Goal: Ask a question: Seek information or help from site administrators or community

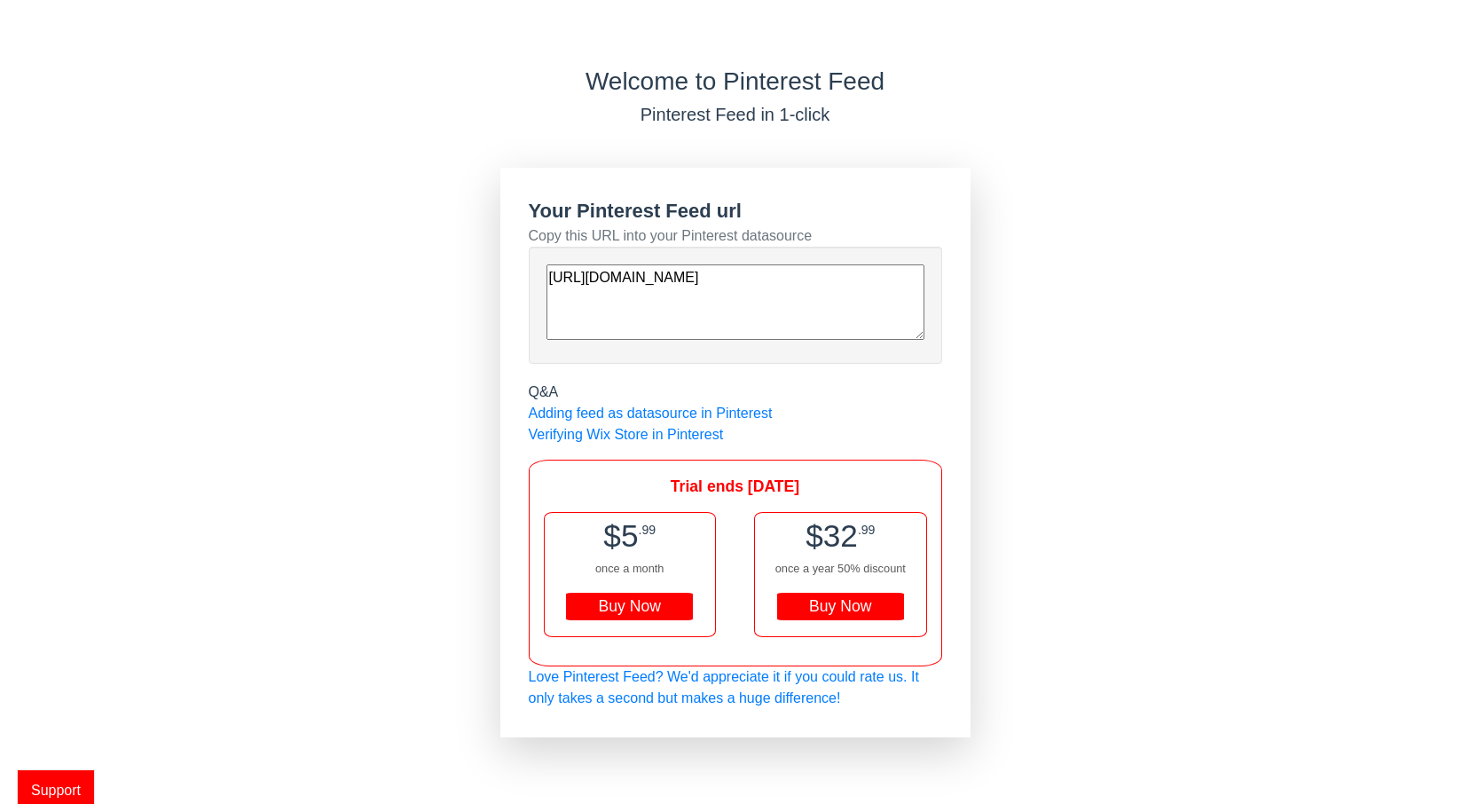
click at [663, 598] on div "Buy Now" at bounding box center [629, 606] width 127 height 28
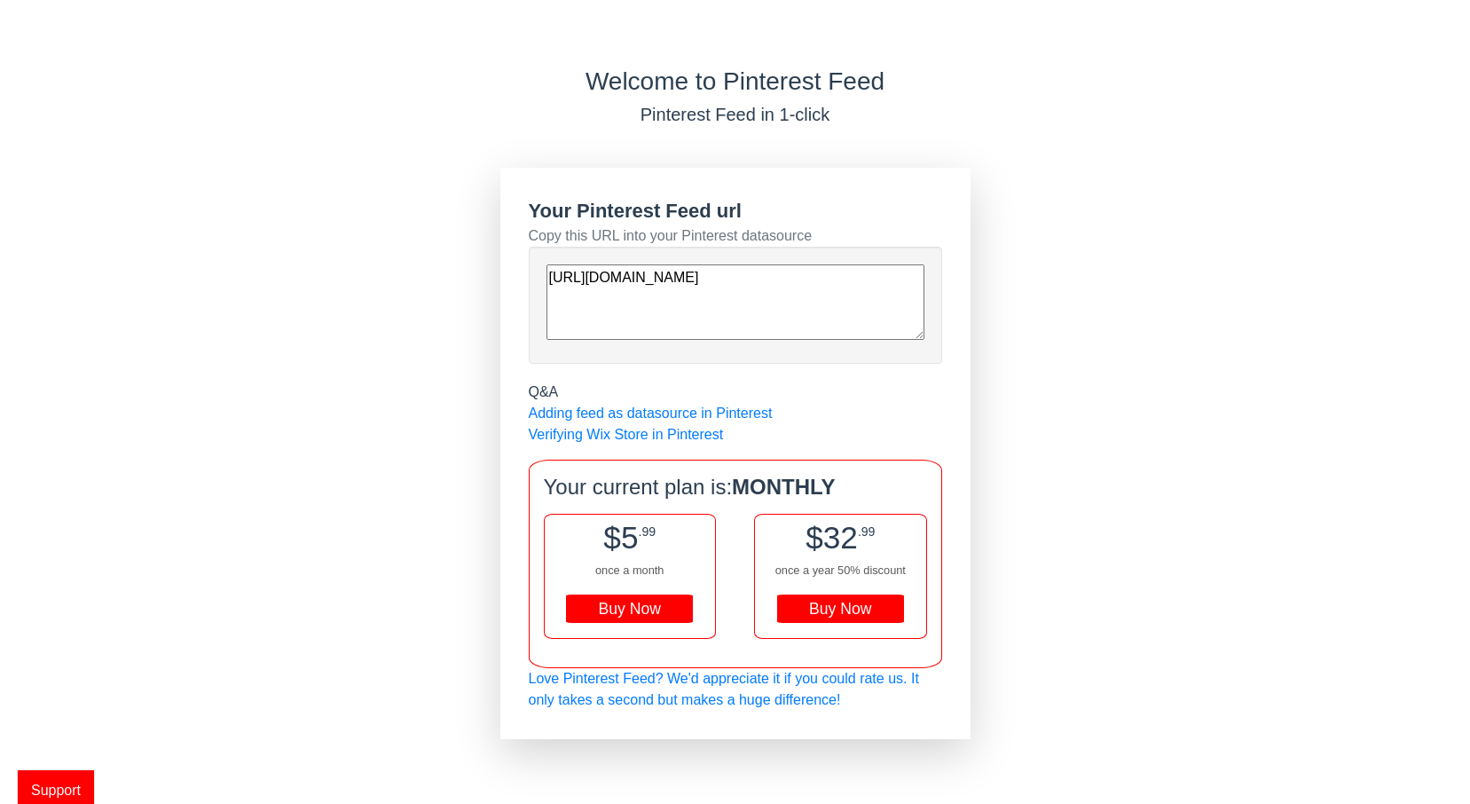
click at [65, 788] on span "Support" at bounding box center [56, 790] width 76 height 40
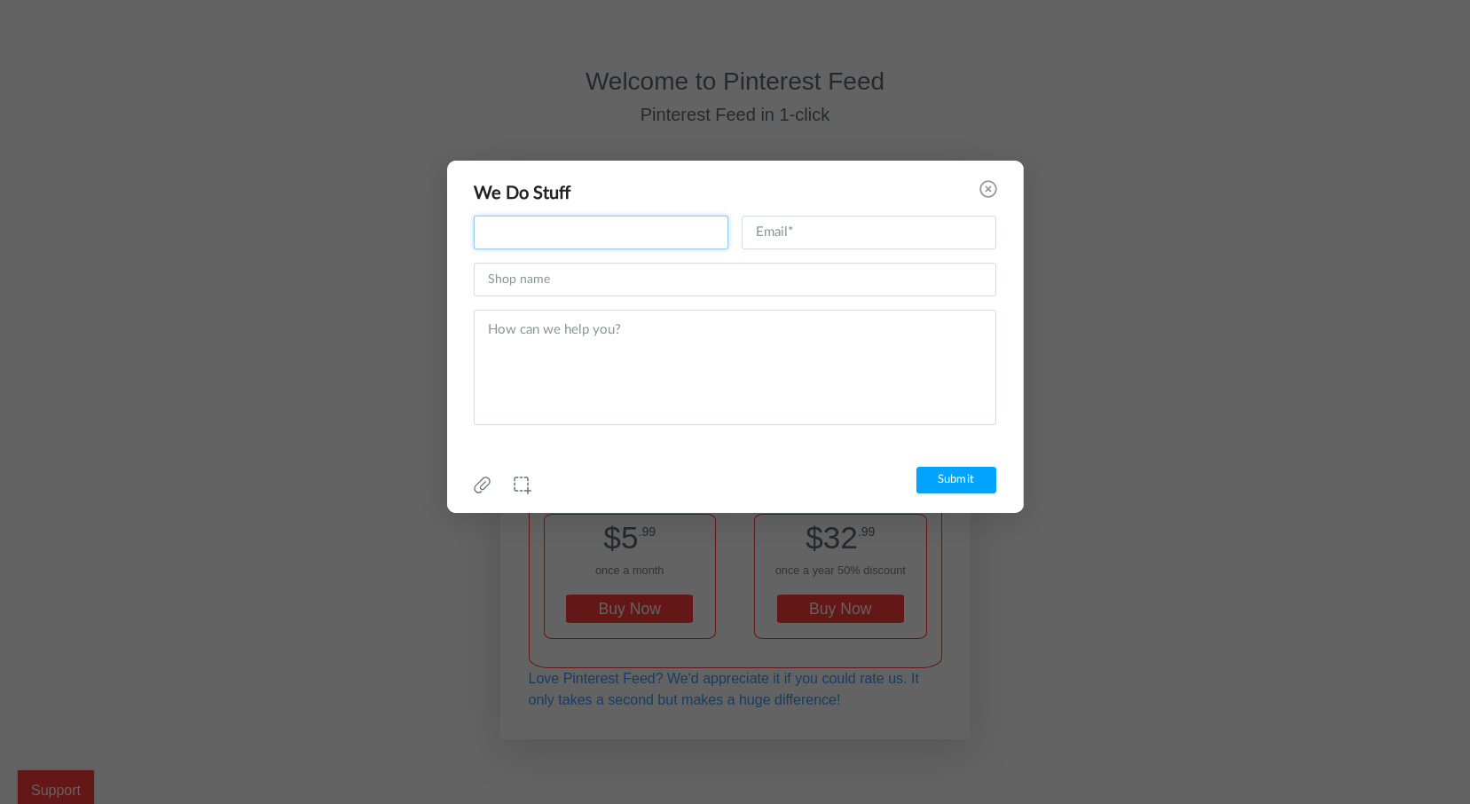
click at [694, 229] on input "text" at bounding box center [601, 233] width 255 height 34
type input "[PERSON_NAME]"
click at [889, 228] on input "text" at bounding box center [868, 233] width 255 height 34
type input "[EMAIL_ADDRESS][DOMAIN_NAME]"
click at [741, 277] on input "text" at bounding box center [735, 280] width 522 height 34
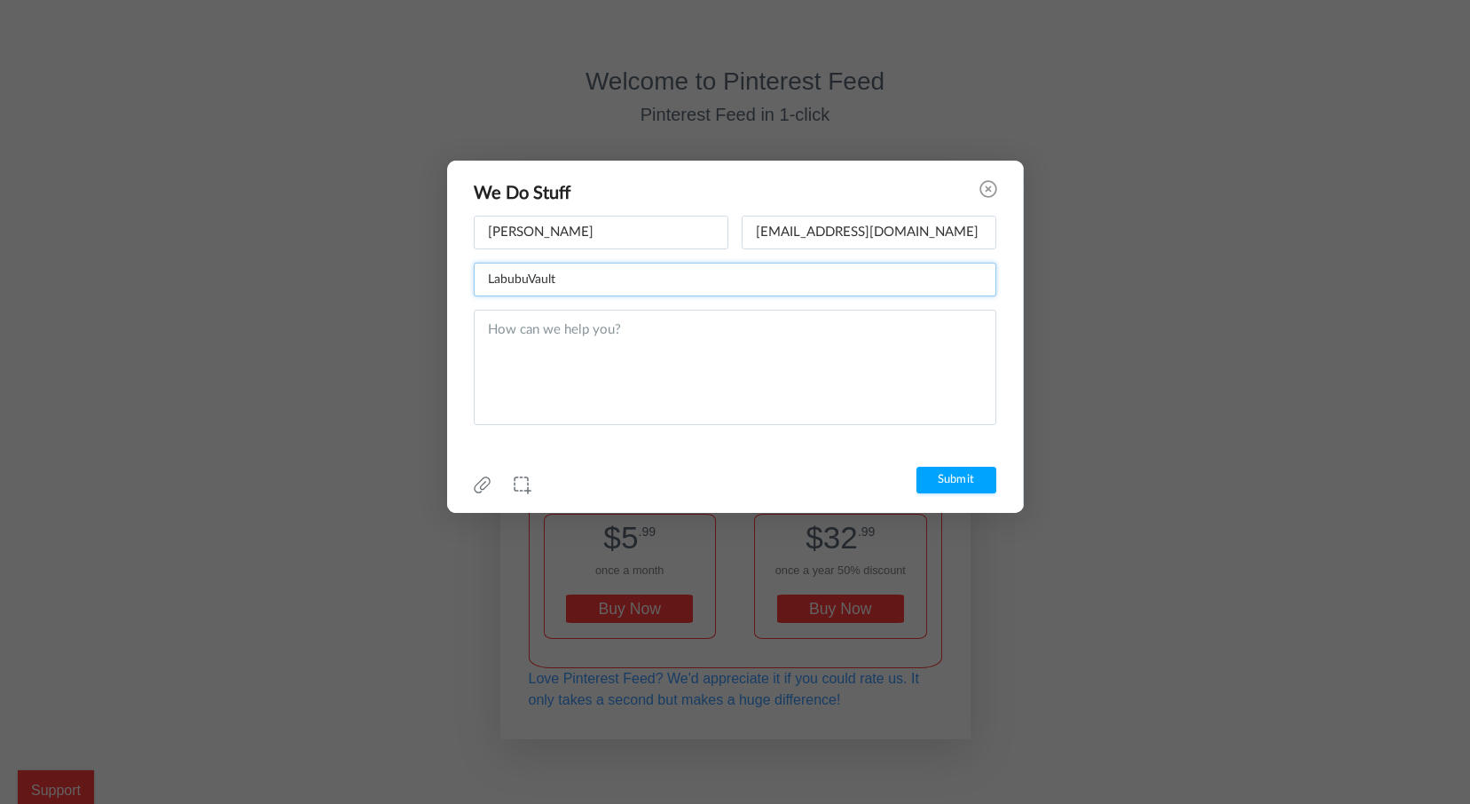
type input "LabubuVault"
click at [720, 332] on textarea at bounding box center [735, 367] width 522 height 115
type textarea "I purchased this Pinterest feed, but not sure how it works"
click at [972, 478] on input "Submit" at bounding box center [956, 480] width 80 height 27
